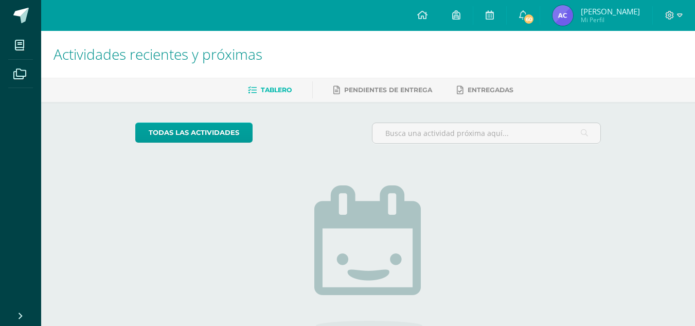
click at [554, 20] on img at bounding box center [563, 15] width 21 height 21
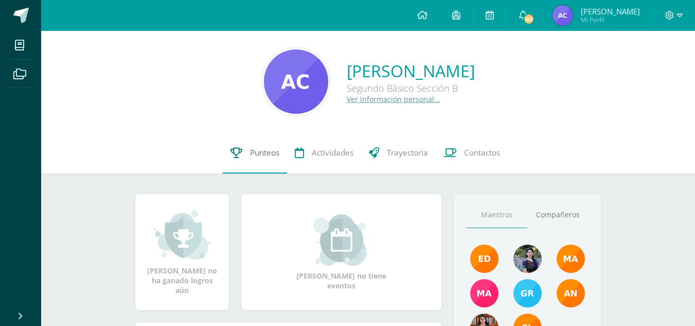
click at [247, 149] on link "Punteos" at bounding box center [255, 152] width 64 height 41
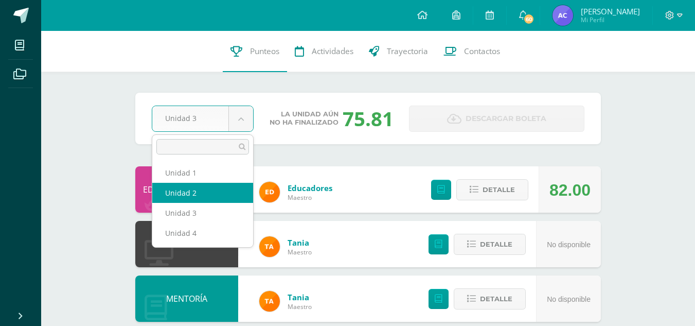
select select "Unidad 2"
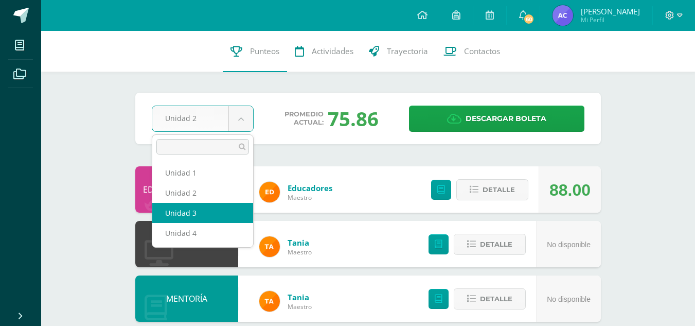
select select "Unidad 3"
